Goal: Task Accomplishment & Management: Use online tool/utility

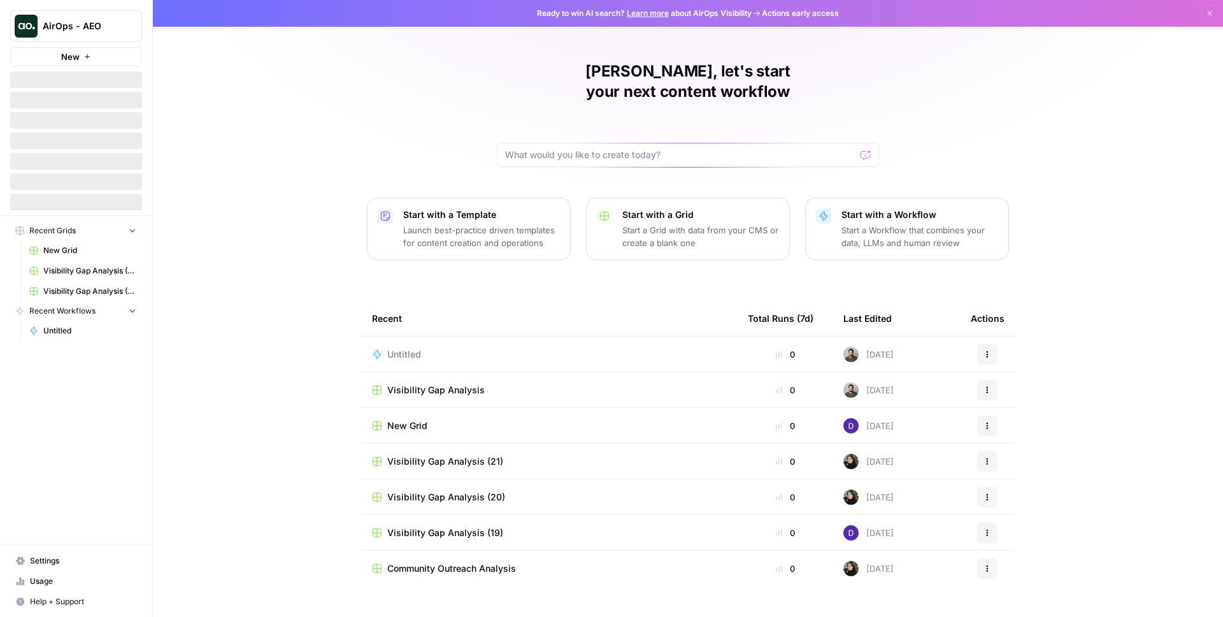
click at [131, 38] on button "AirOps - AEO" at bounding box center [76, 26] width 132 height 32
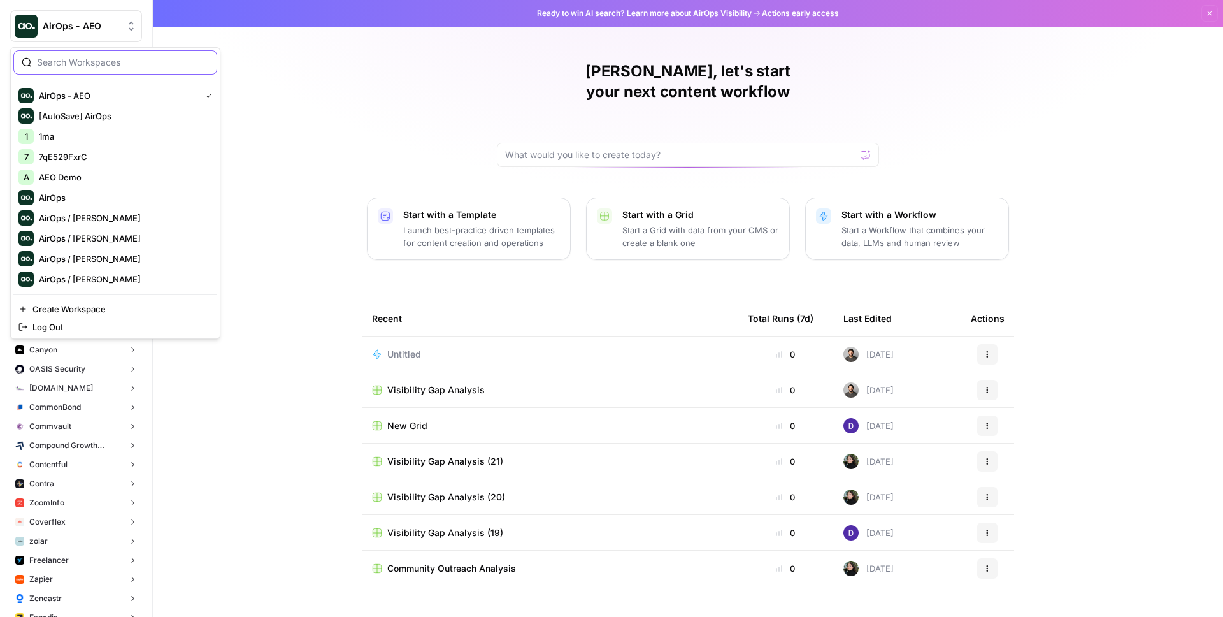
click at [58, 57] on input "search" at bounding box center [123, 62] width 172 height 13
type input "[PERSON_NAME]"
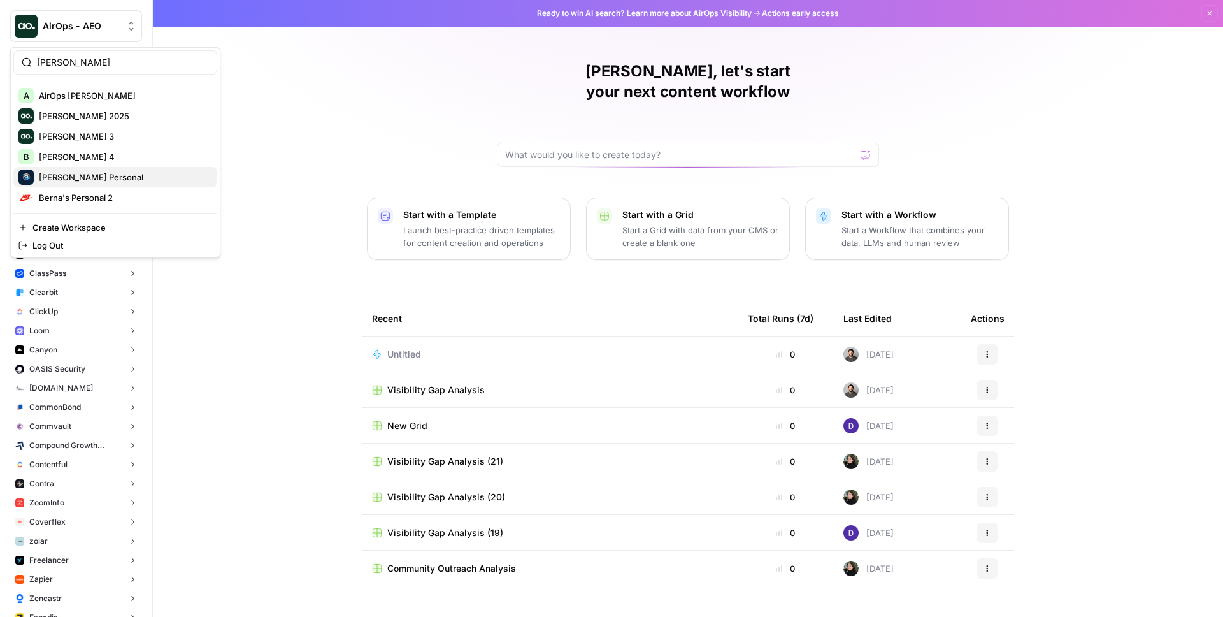
click at [104, 182] on span "[PERSON_NAME] Personal" at bounding box center [123, 177] width 168 height 13
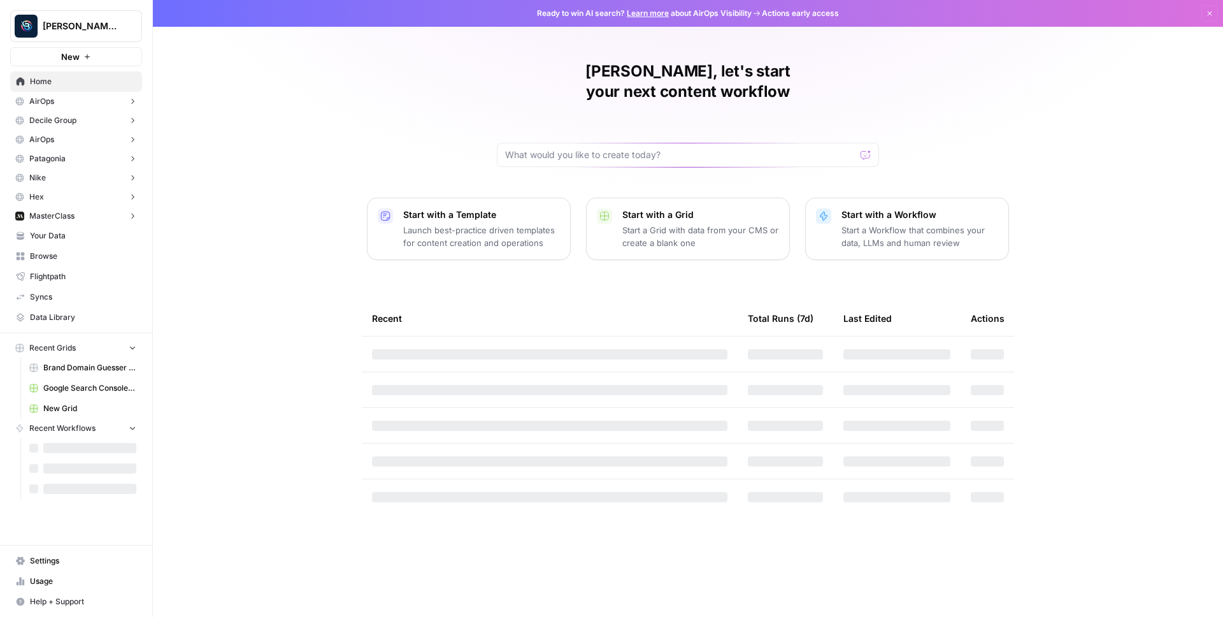
click at [71, 56] on span "New" at bounding box center [70, 56] width 18 height 13
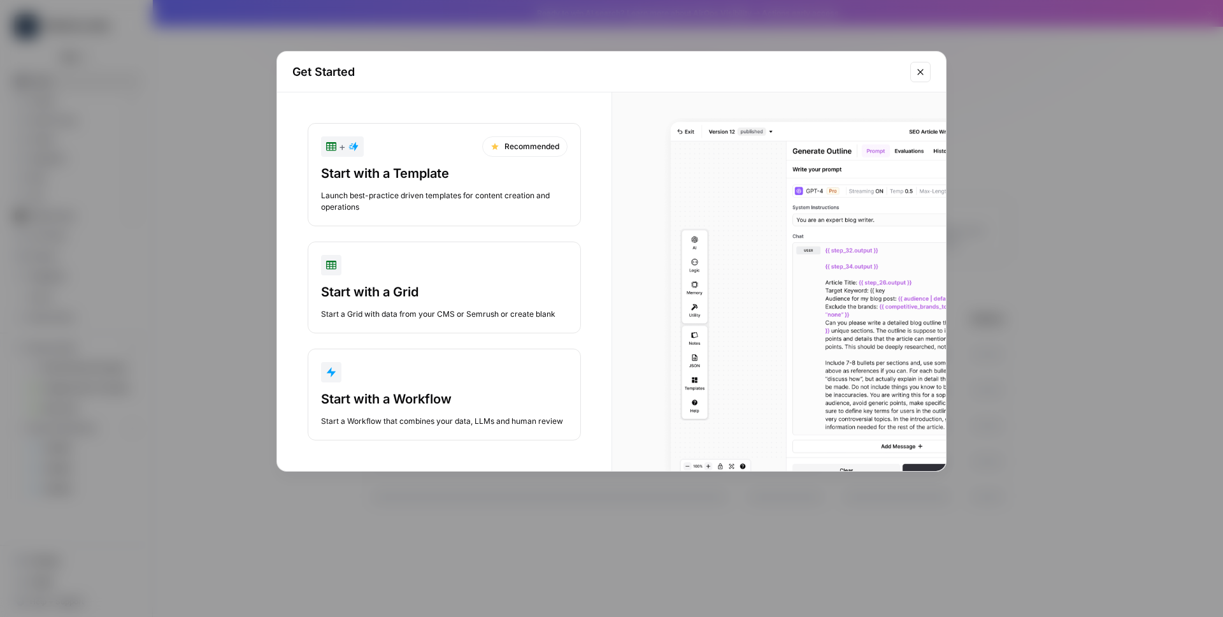
click at [417, 382] on button "Start with a Workflow Start a Workflow that combines your data, LLMs and human …" at bounding box center [444, 394] width 273 height 92
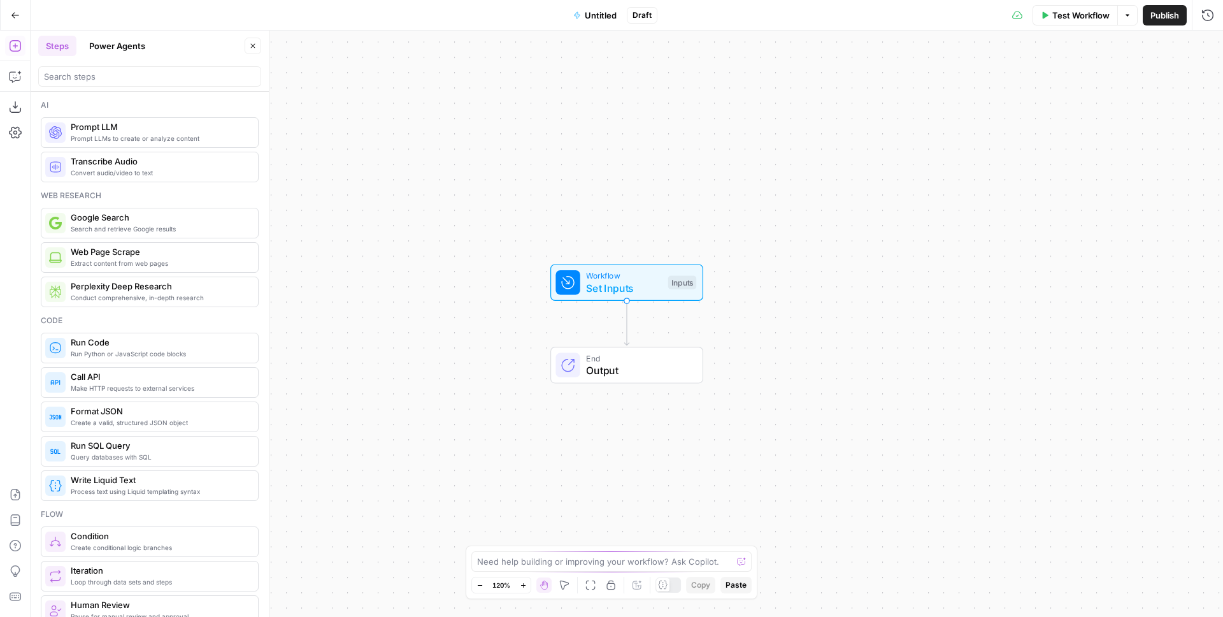
click at [13, 13] on icon "button" at bounding box center [15, 15] width 8 height 6
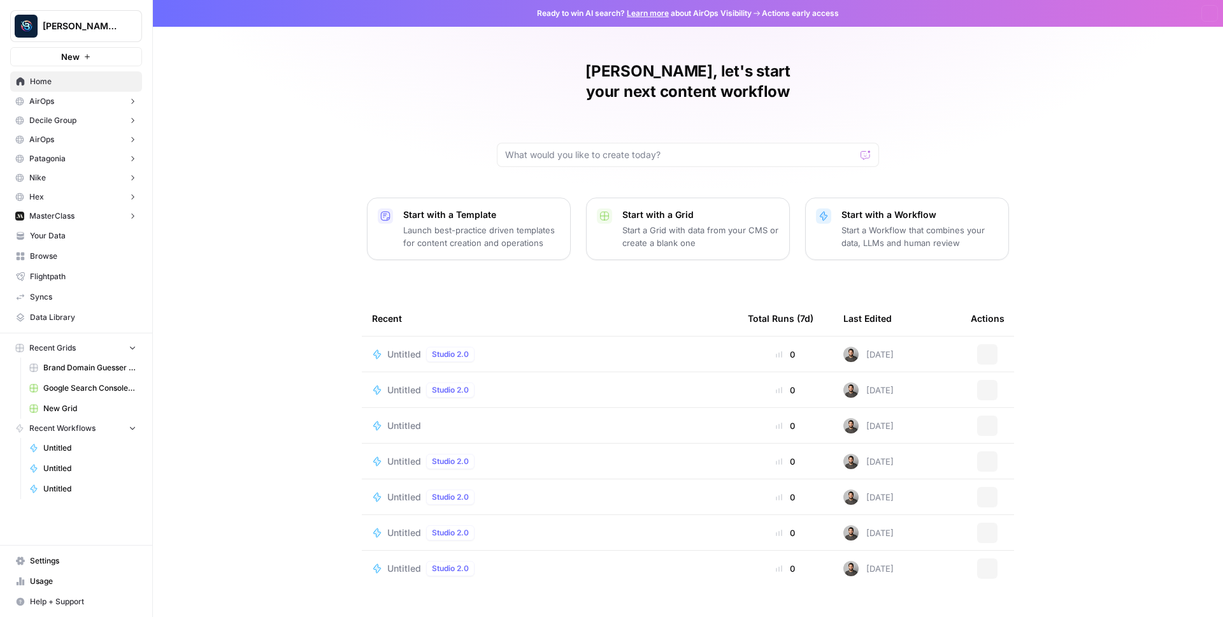
click at [42, 20] on button "[PERSON_NAME] Personal" at bounding box center [76, 26] width 132 height 32
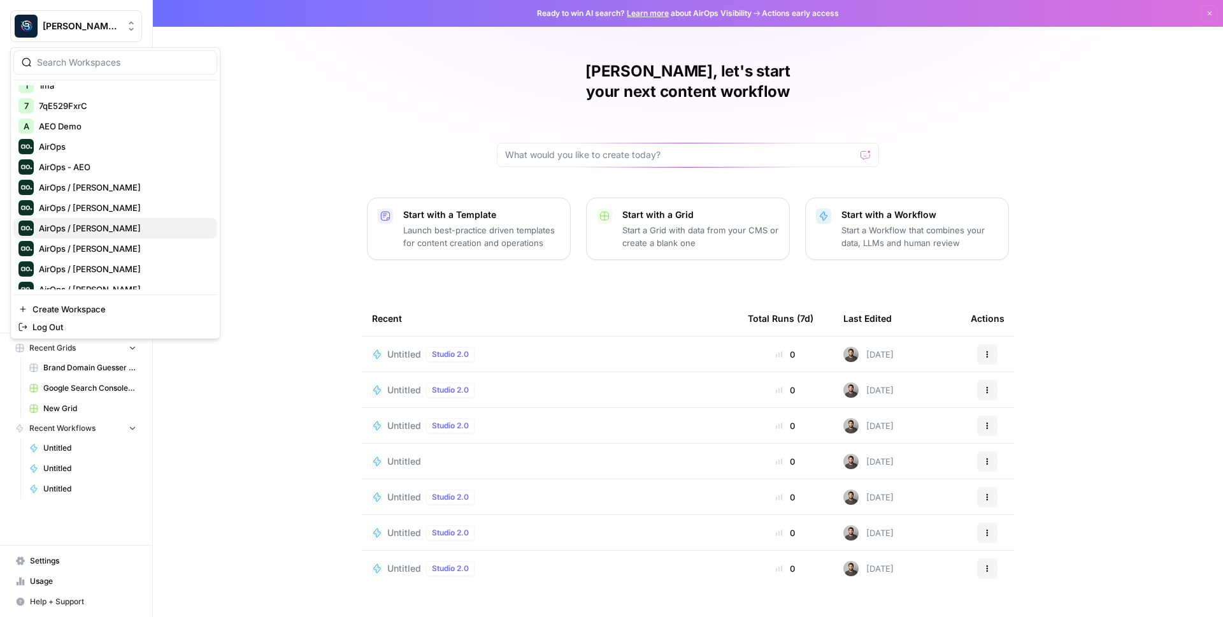
scroll to position [91, 0]
click at [118, 192] on span "AirOps / [PERSON_NAME]" at bounding box center [123, 188] width 168 height 13
